Goal: Information Seeking & Learning: Learn about a topic

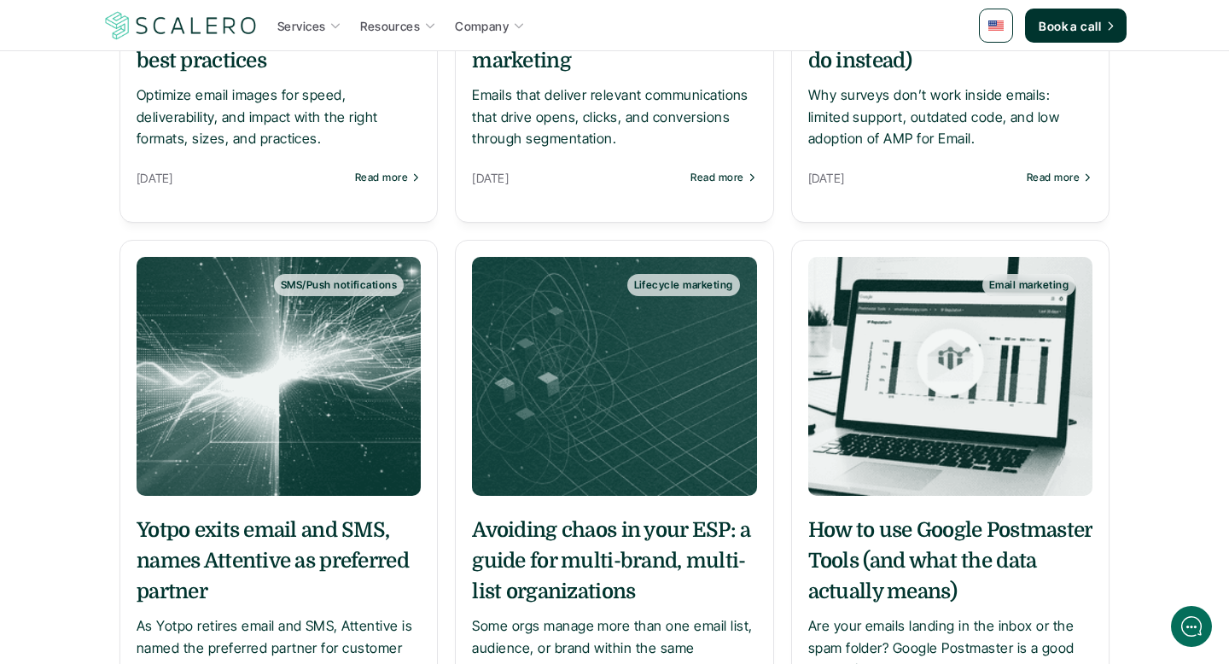
scroll to position [1263, 0]
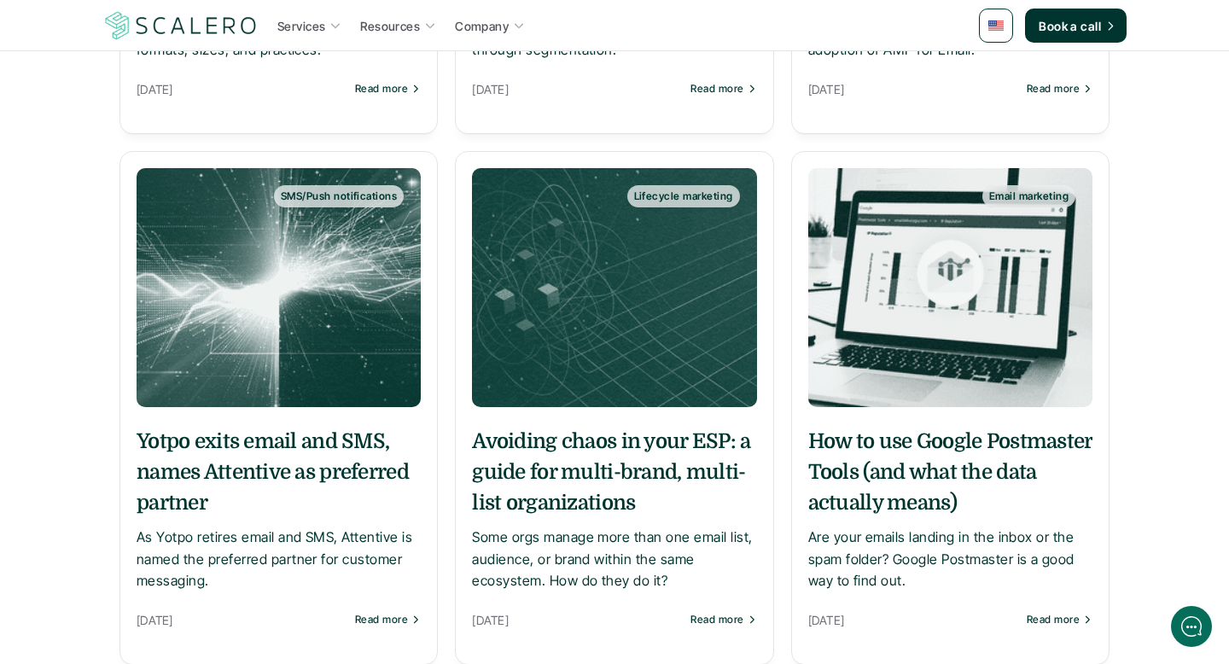
click at [598, 510] on h5 "Avoiding chaos in your ESP: a guide for multi-brand, multi-list organizations" at bounding box center [614, 472] width 284 height 92
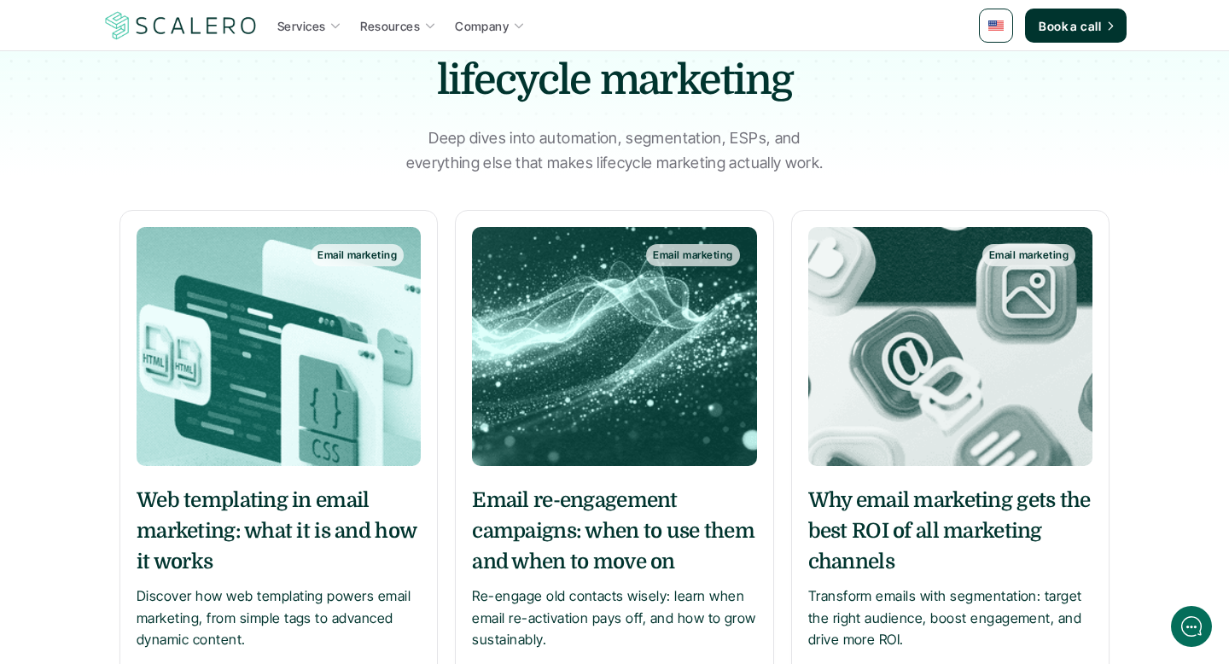
scroll to position [283, 0]
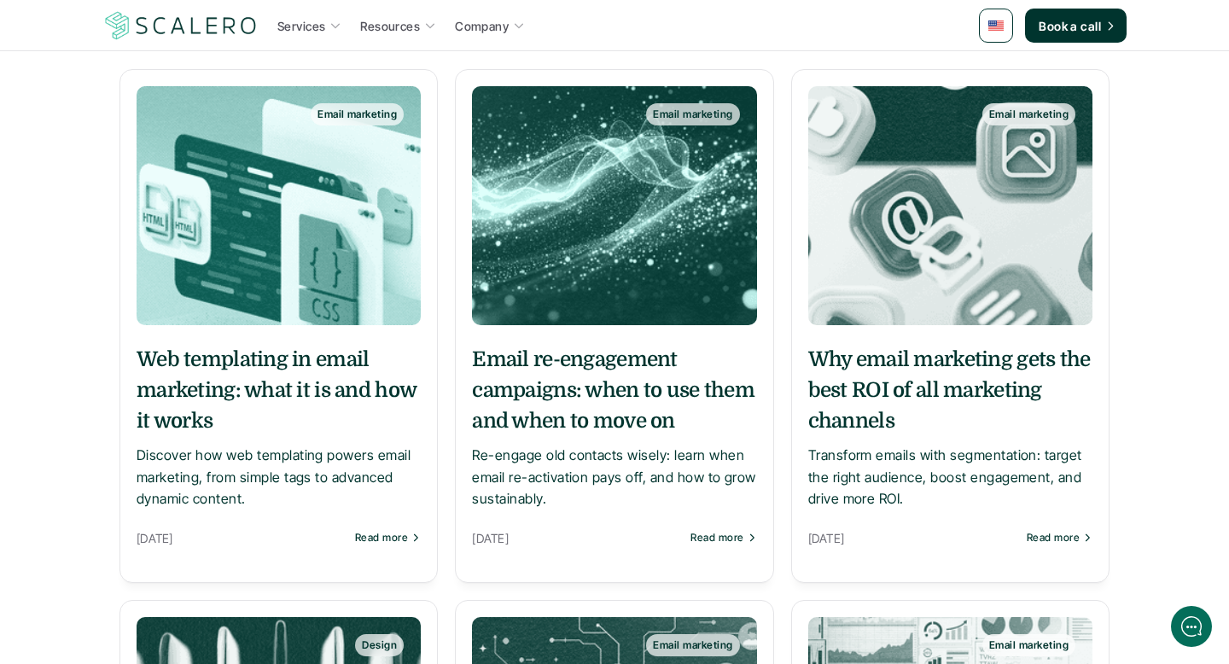
click at [337, 312] on img at bounding box center [279, 205] width 284 height 239
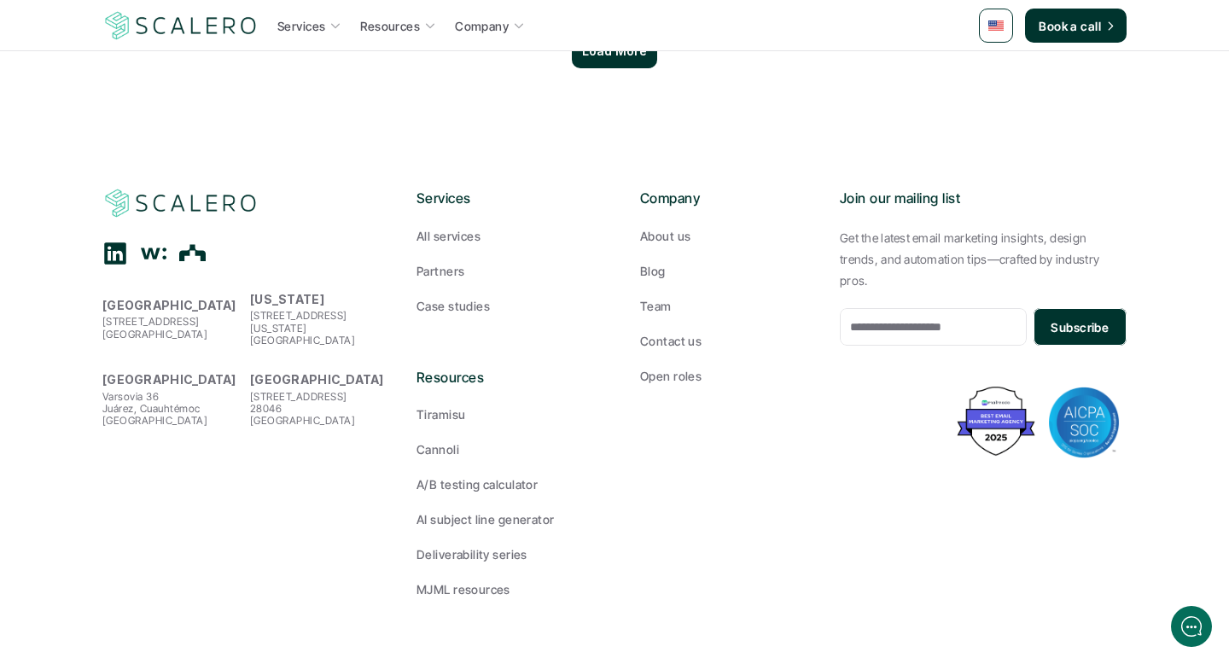
scroll to position [1682, 0]
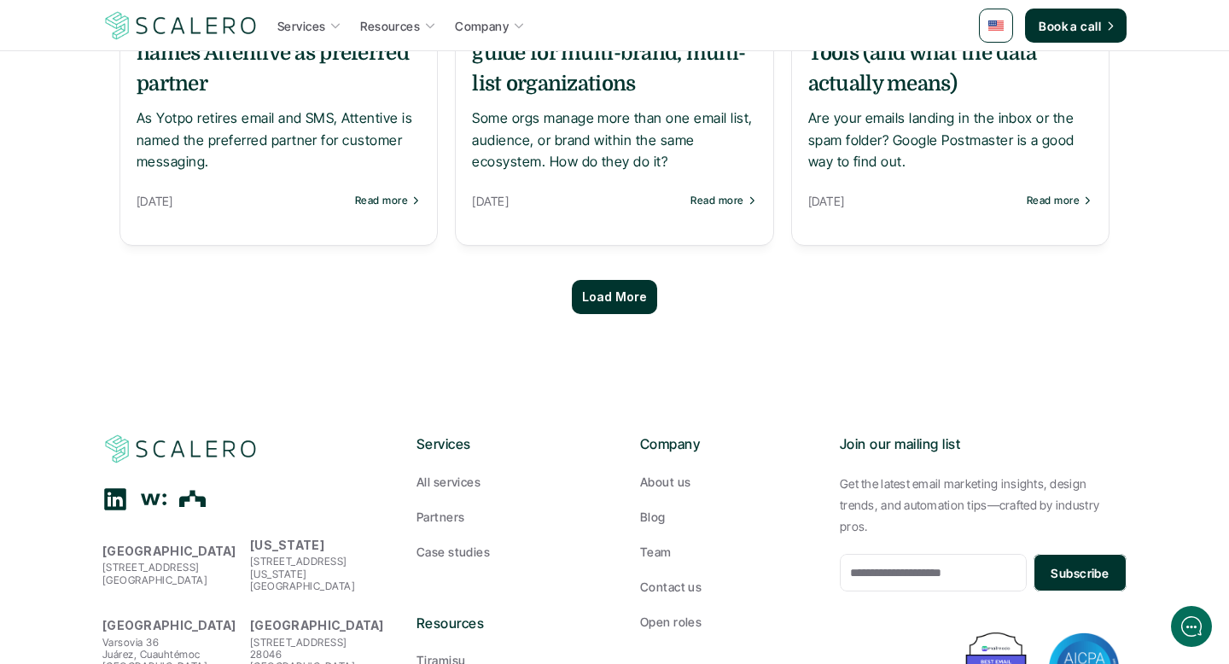
click at [595, 286] on div "Load More" at bounding box center [614, 297] width 85 height 34
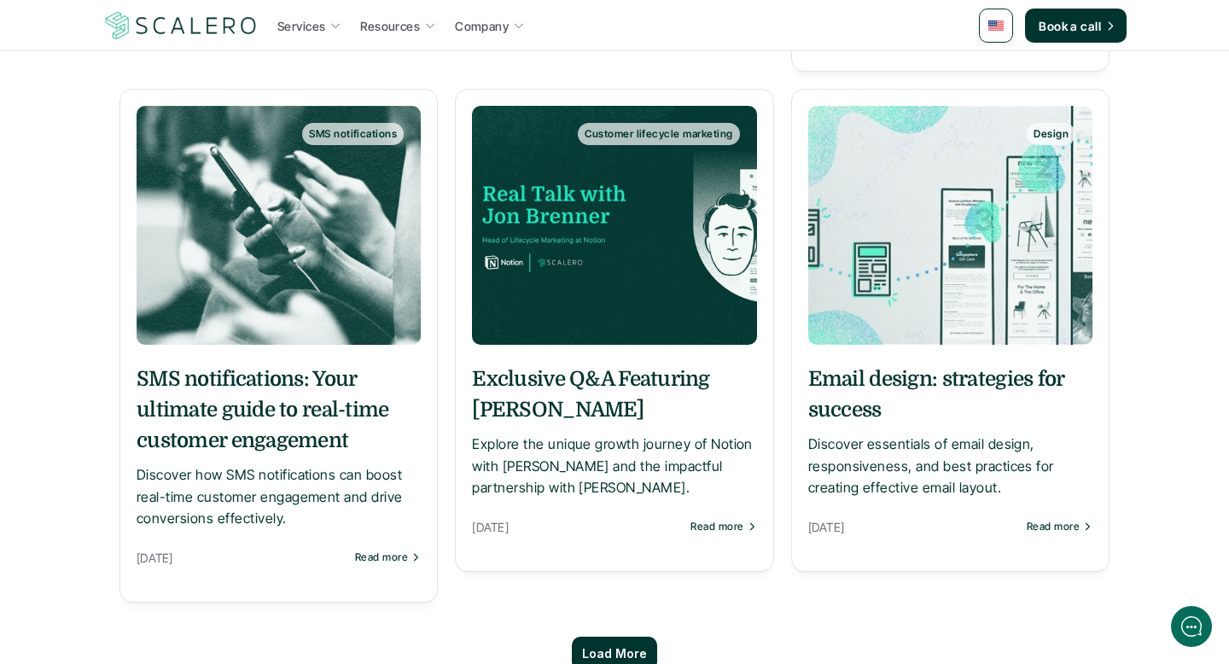
scroll to position [3199, 0]
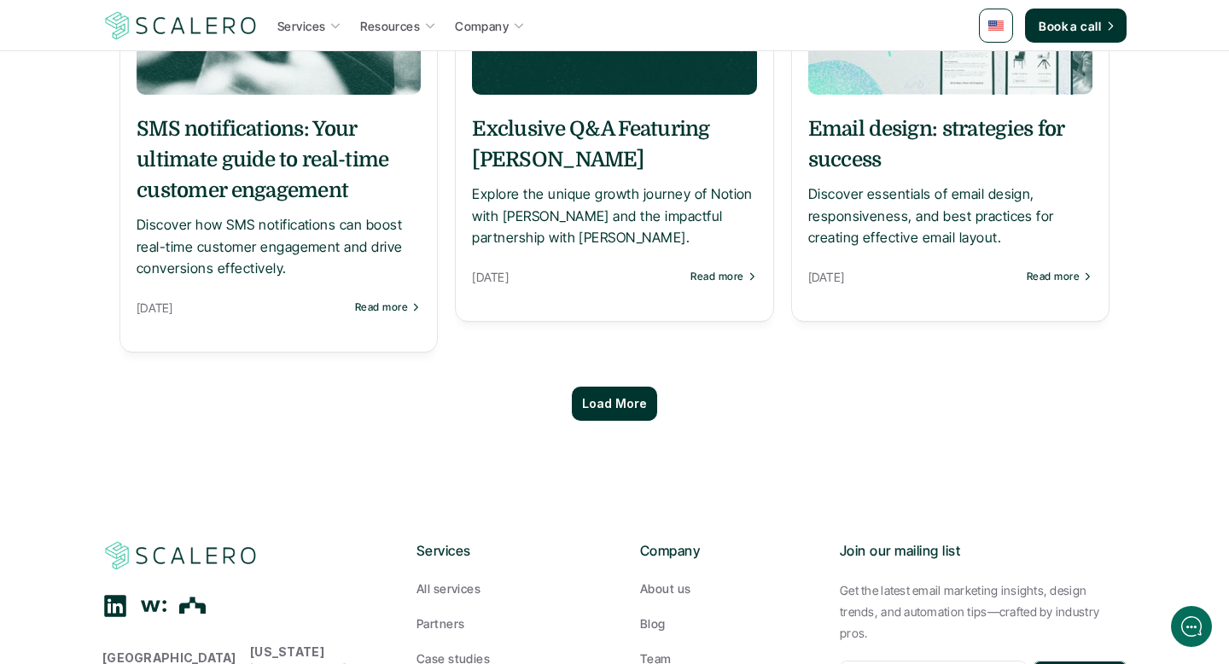
click at [888, 146] on h5 "Email design: strategies for success" at bounding box center [950, 144] width 284 height 61
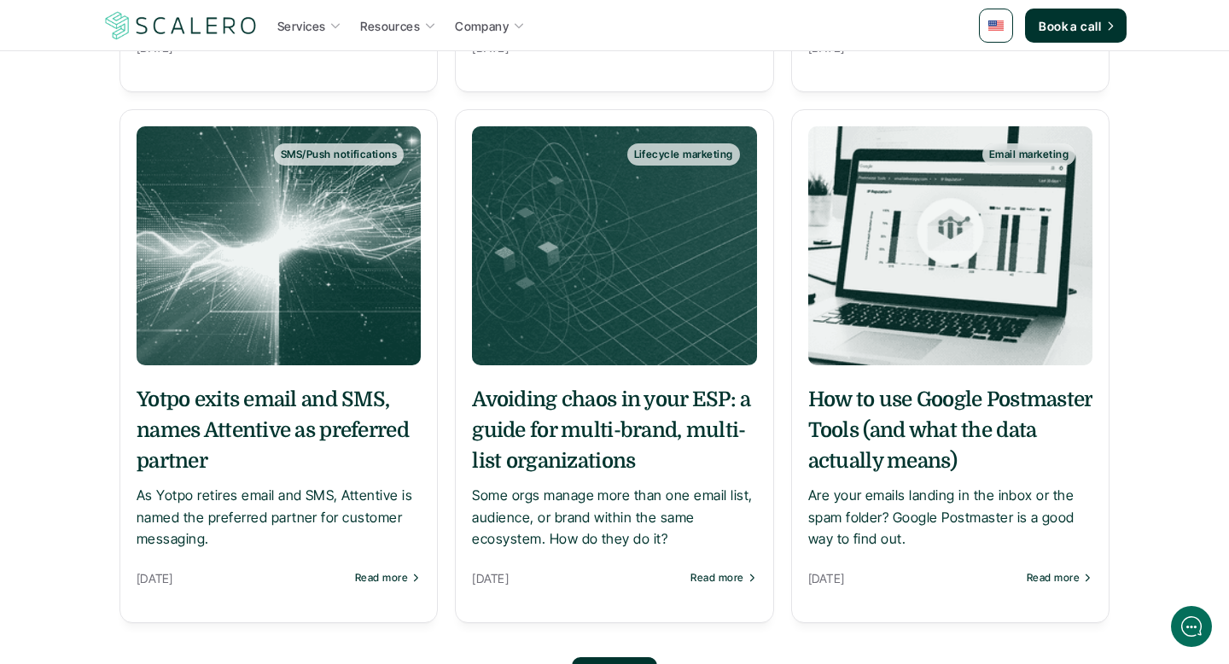
scroll to position [1463, 0]
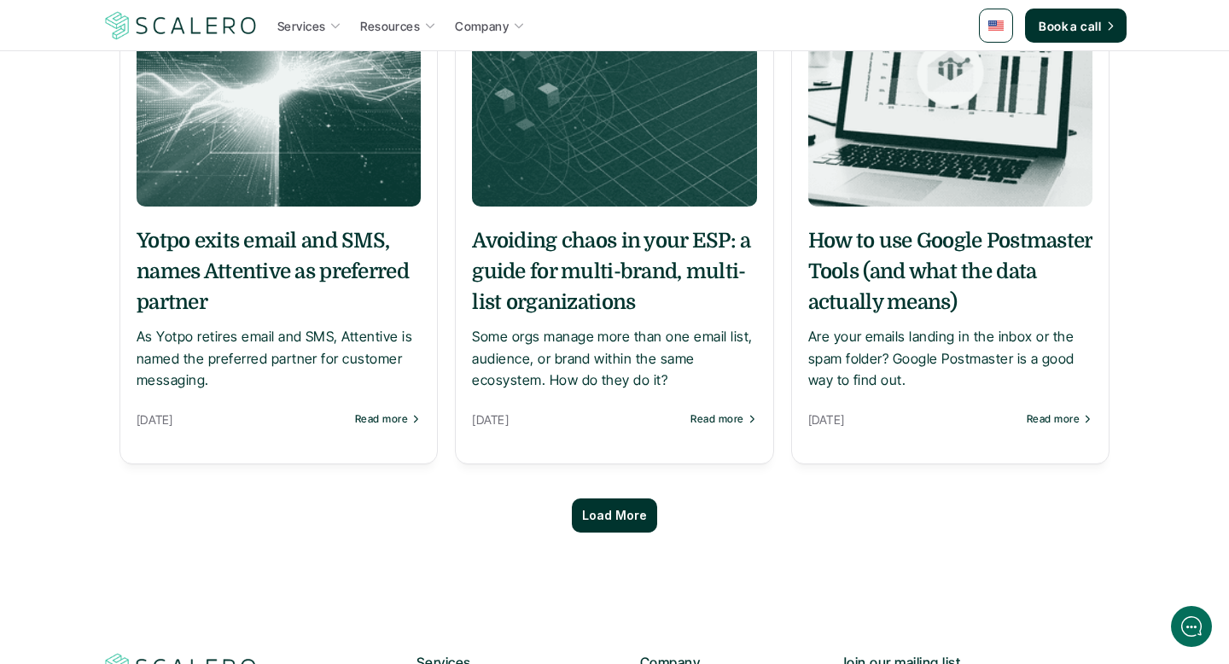
click at [620, 525] on div "Load More" at bounding box center [614, 516] width 85 height 34
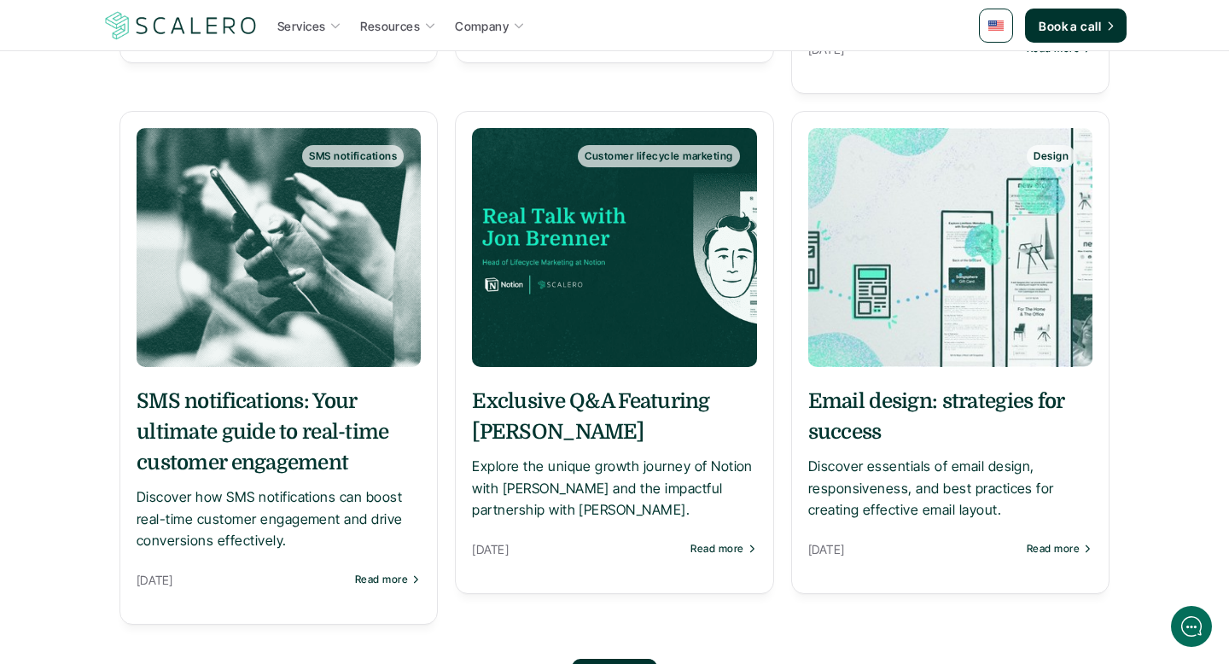
scroll to position [3147, 0]
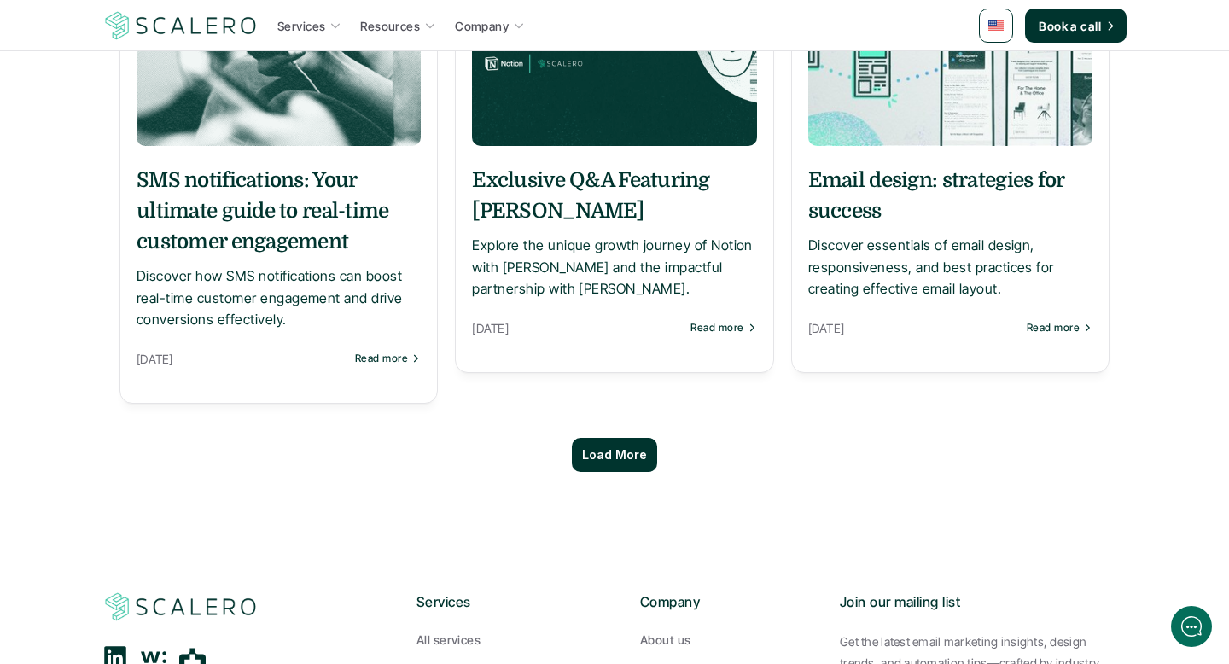
click at [613, 468] on div "Load More" at bounding box center [614, 455] width 85 height 34
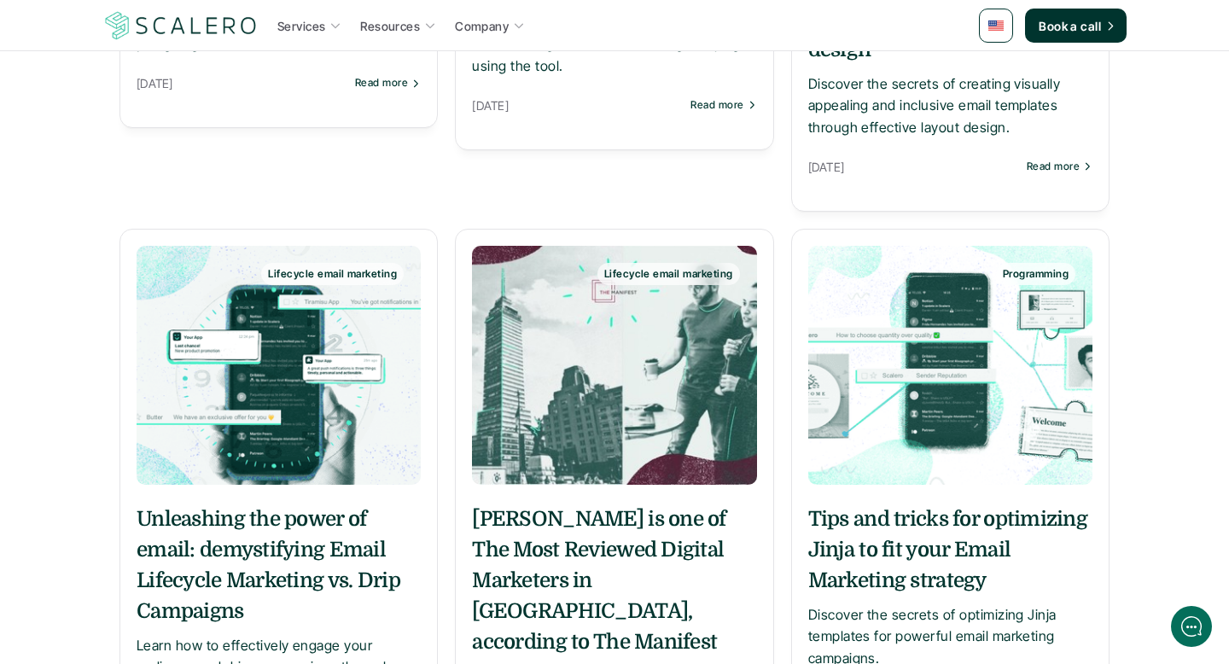
scroll to position [4573, 0]
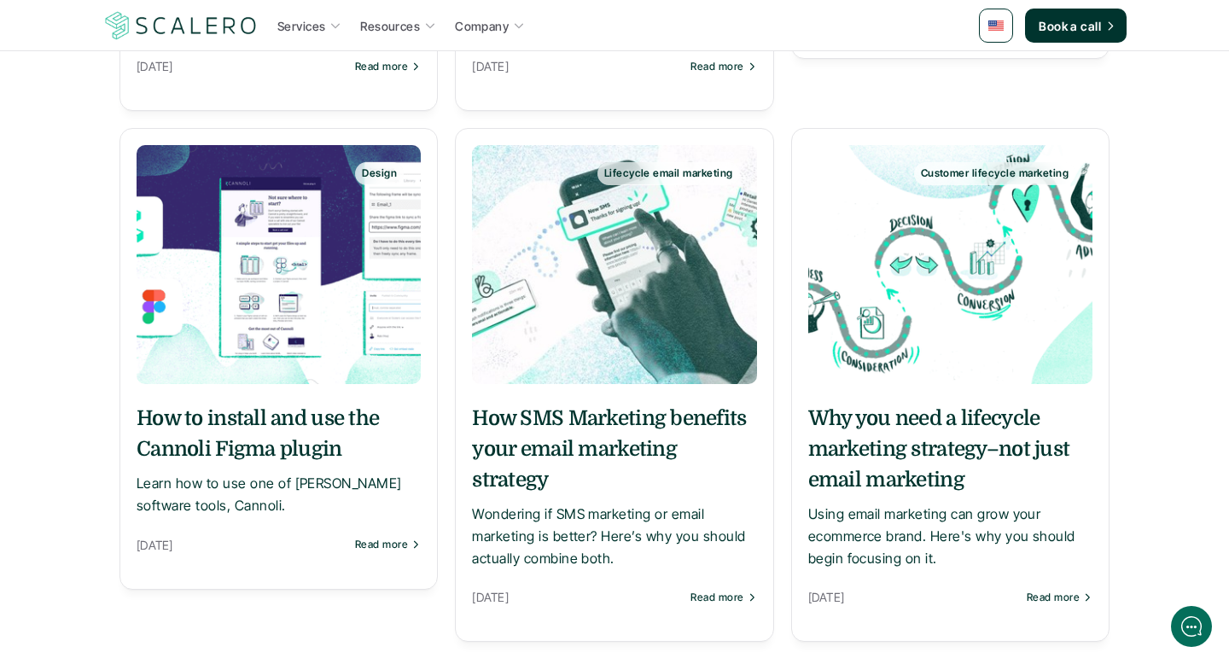
scroll to position [6290, 0]
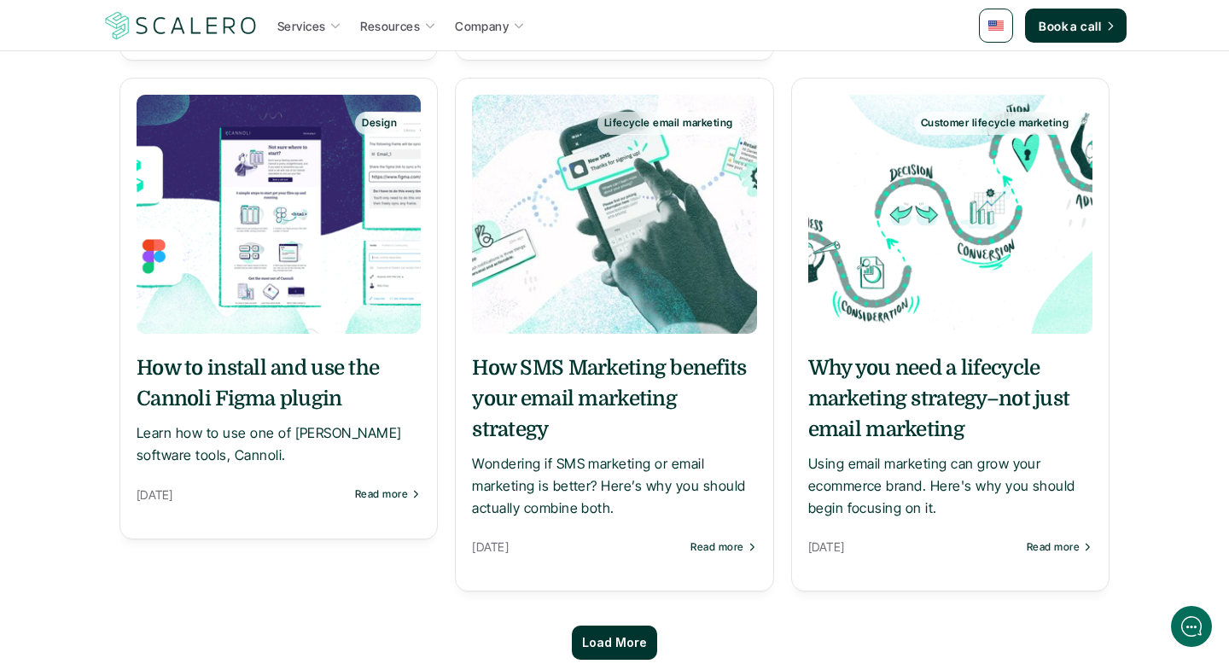
click at [621, 636] on p "Load More" at bounding box center [614, 643] width 65 height 15
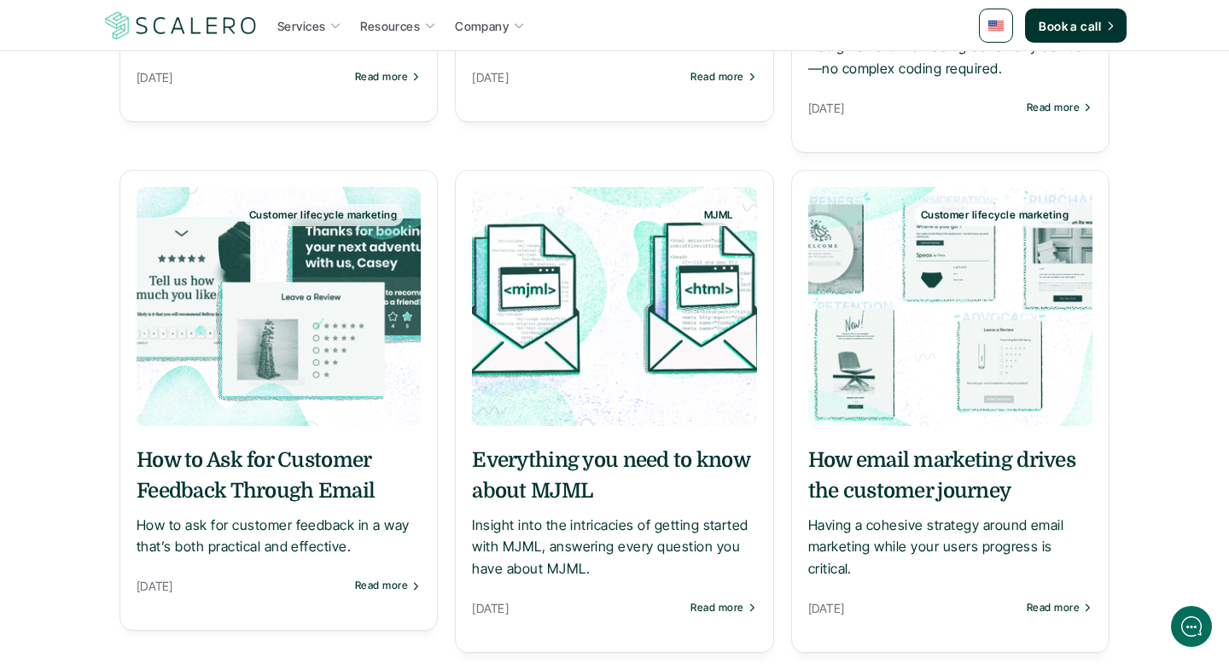
scroll to position [7767, 0]
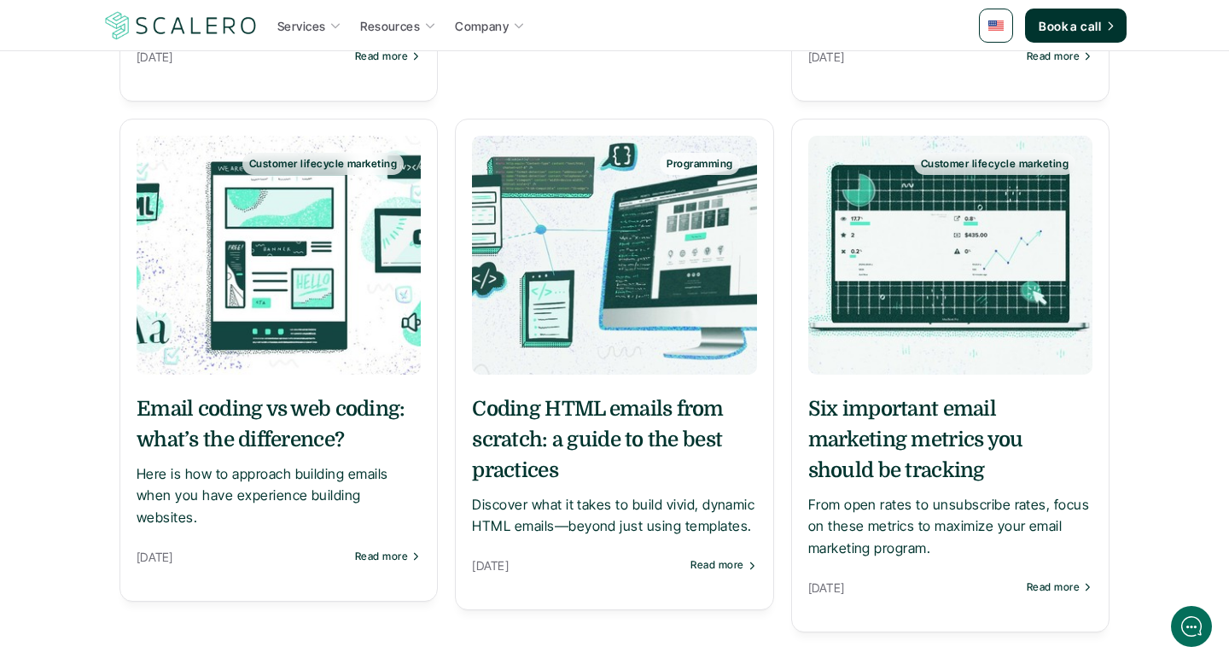
click at [612, 394] on h5 "Coding HTML emails from scratch: a guide to the best practices" at bounding box center [614, 440] width 284 height 92
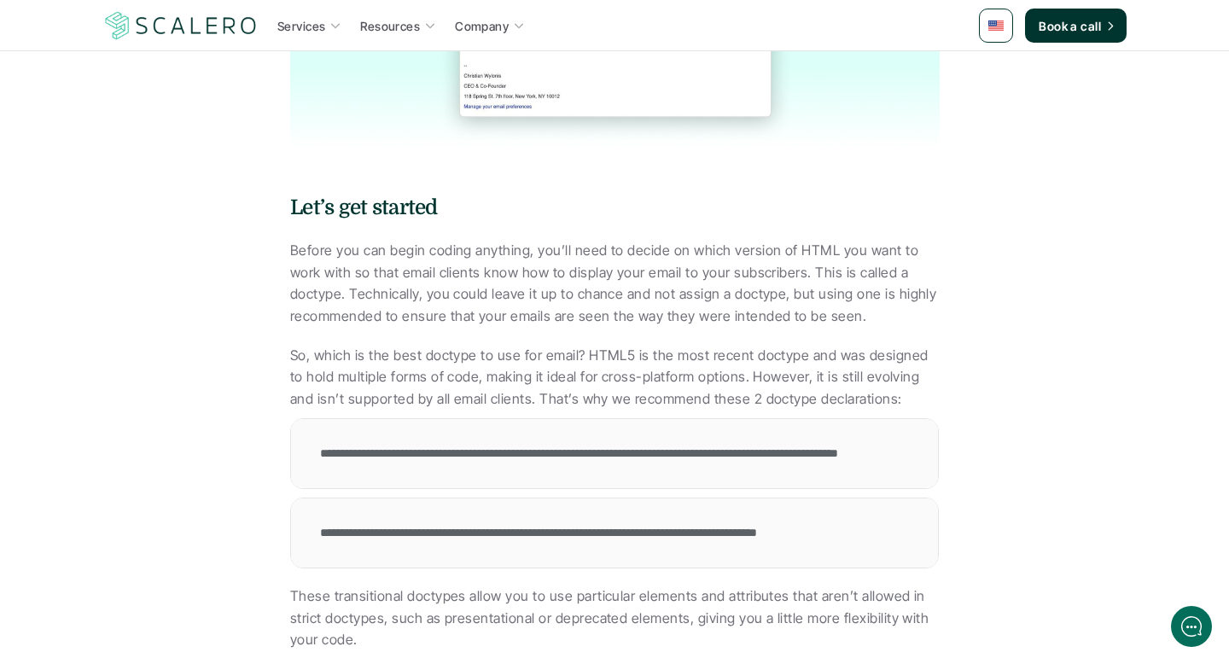
scroll to position [1669, 0]
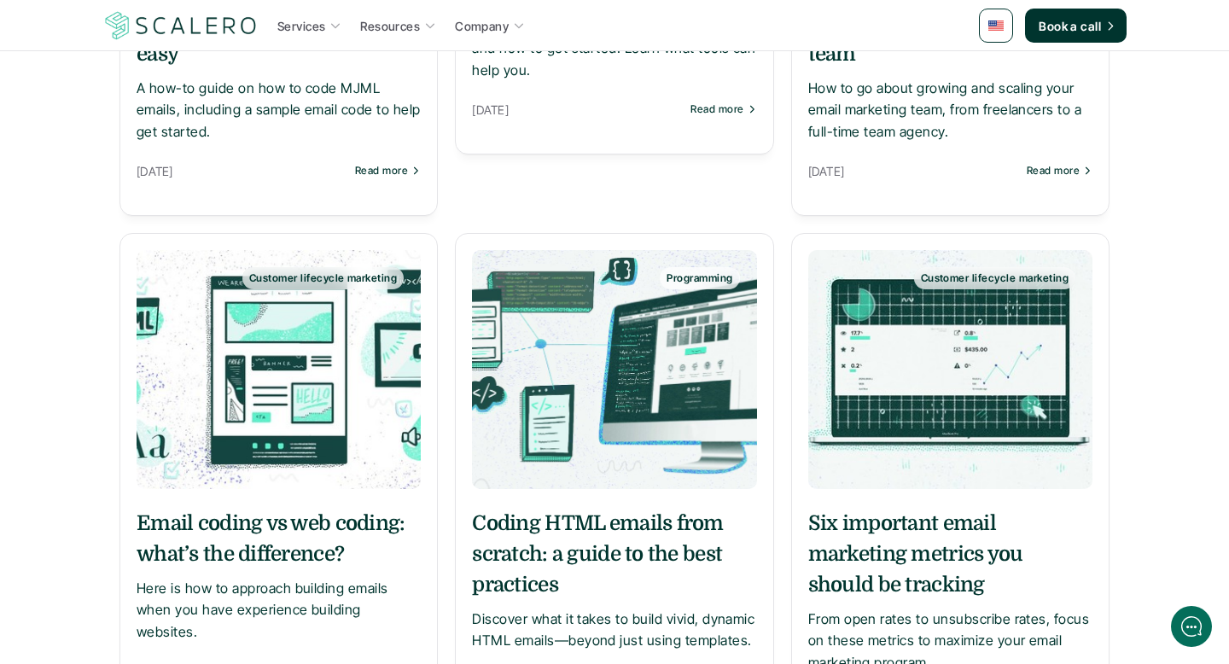
scroll to position [9262, 0]
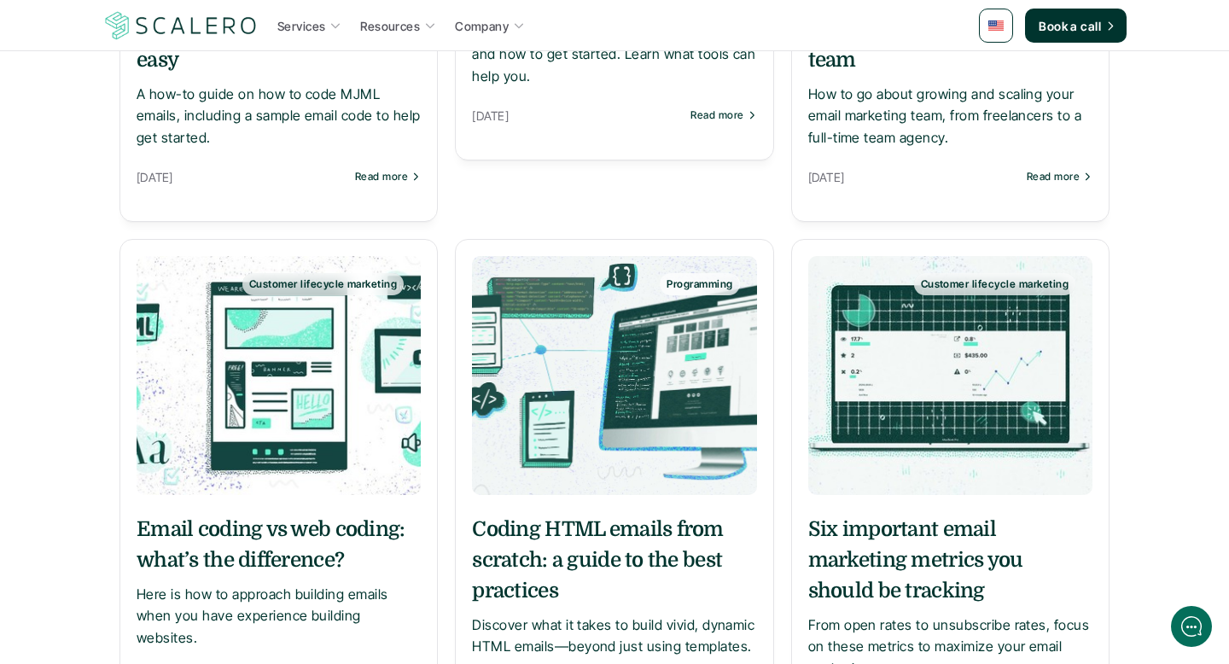
click at [660, 514] on h5 "Coding HTML emails from scratch: a guide to the best practices" at bounding box center [614, 560] width 284 height 92
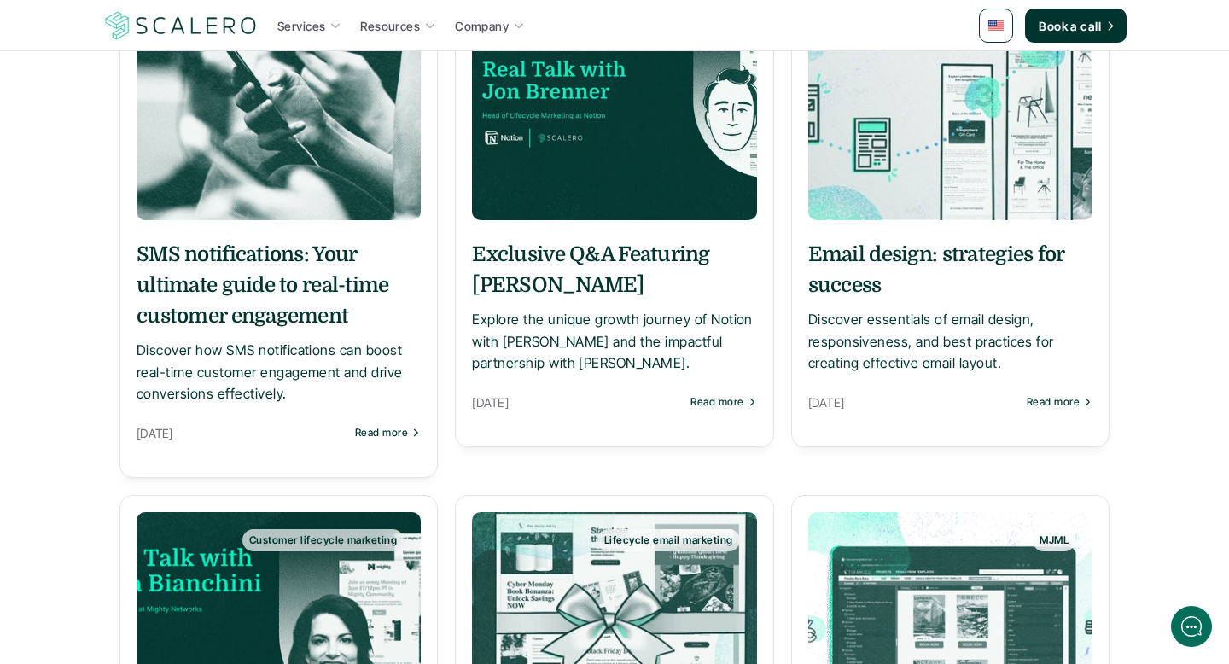
scroll to position [3042, 0]
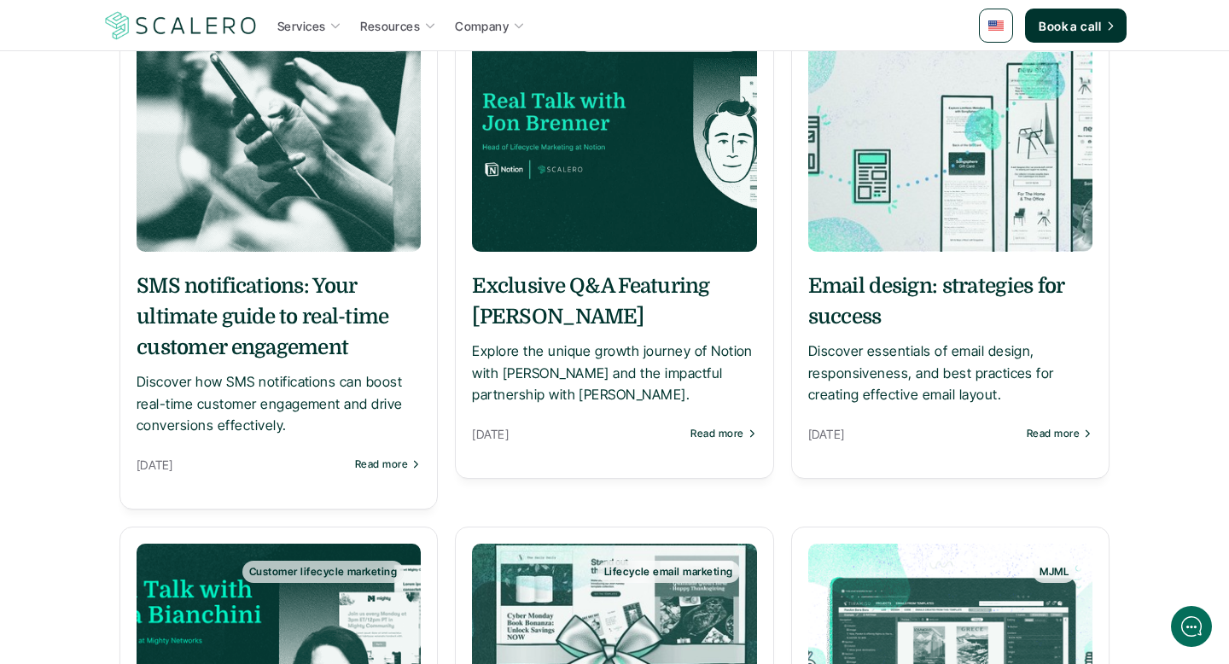
click at [936, 283] on h5 "Email design: strategies for success" at bounding box center [950, 301] width 284 height 61
click at [913, 280] on h5 "Email design: strategies for success" at bounding box center [950, 301] width 284 height 61
